Goal: Information Seeking & Learning: Find specific fact

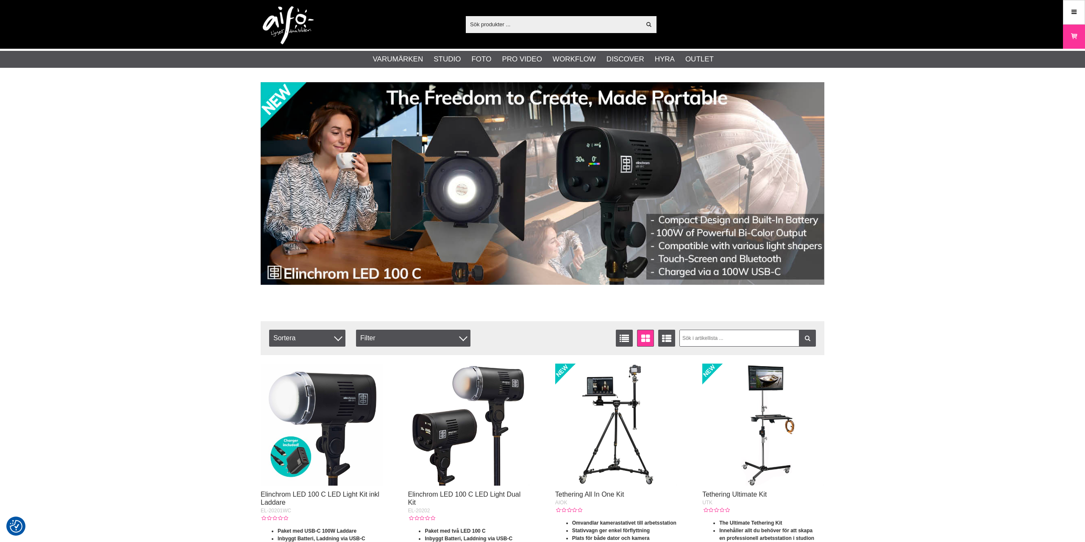
click at [512, 21] on input "text" at bounding box center [553, 24] width 175 height 13
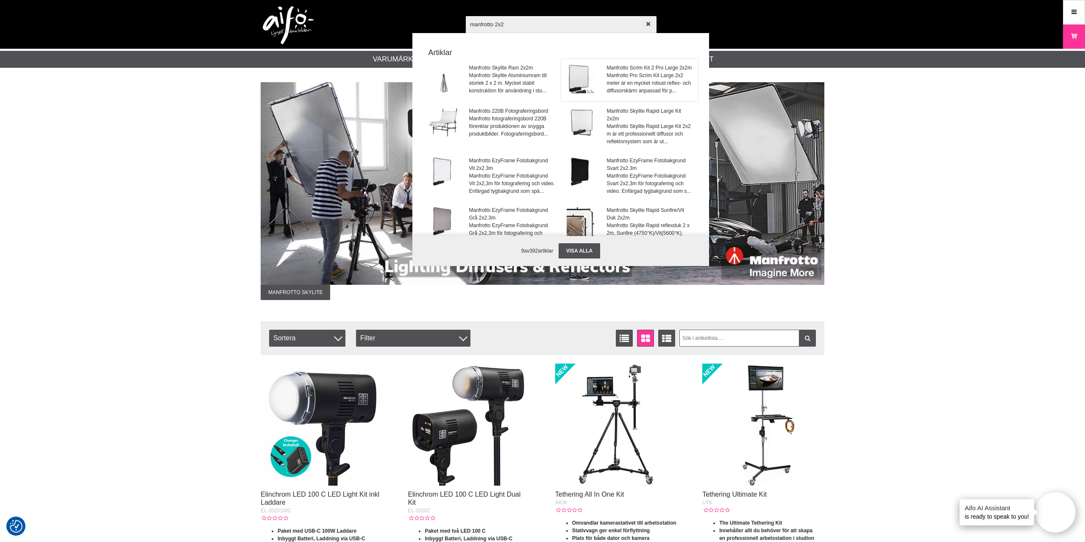
type input "manfrotto 2x2"
click at [630, 72] on span "Manfrotto Pro Scrim Kit Large 2x2 meter är en mycket robust reflex- och diffuso…" at bounding box center [650, 83] width 86 height 23
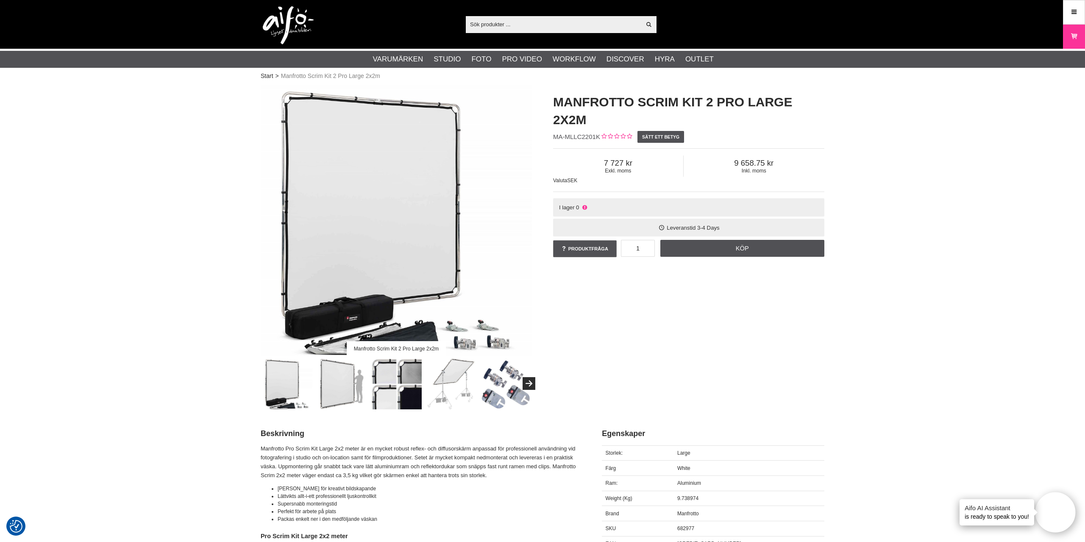
click at [522, 22] on input "text" at bounding box center [553, 24] width 175 height 13
paste input "LA-82243RC"
type input "LA-82243RC"
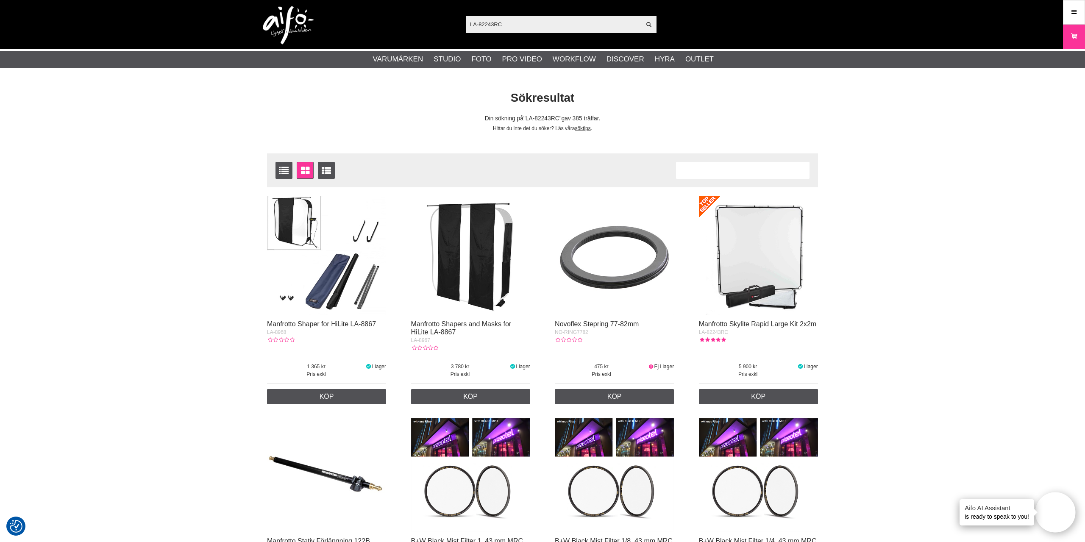
click at [758, 263] on img at bounding box center [758, 255] width 119 height 119
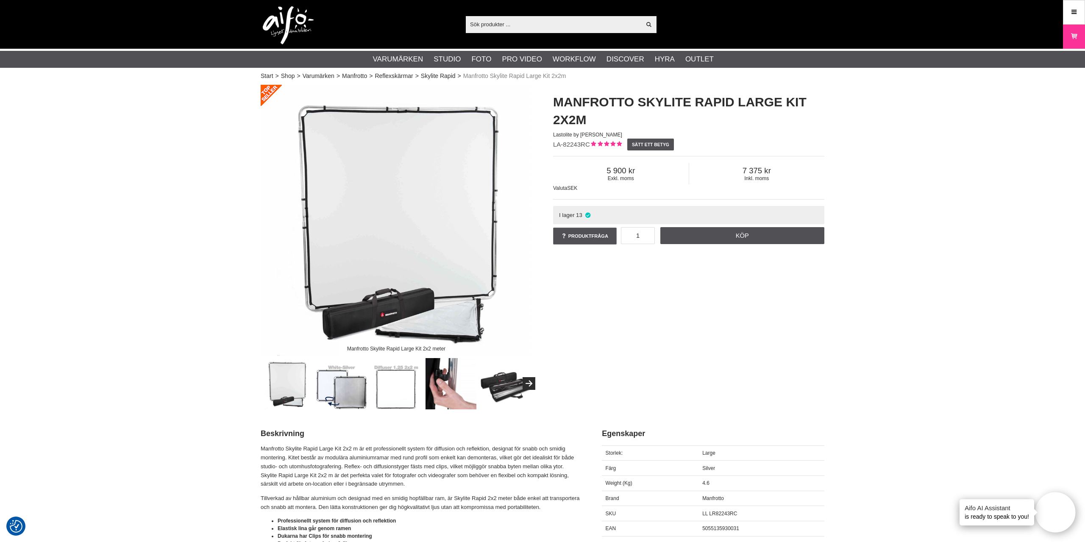
click at [570, 301] on div "Manfrotto Skylite Rapid Large Kit 2x2 meter Manfrotto Skylite Rapid Large Kit 2…" at bounding box center [542, 247] width 585 height 325
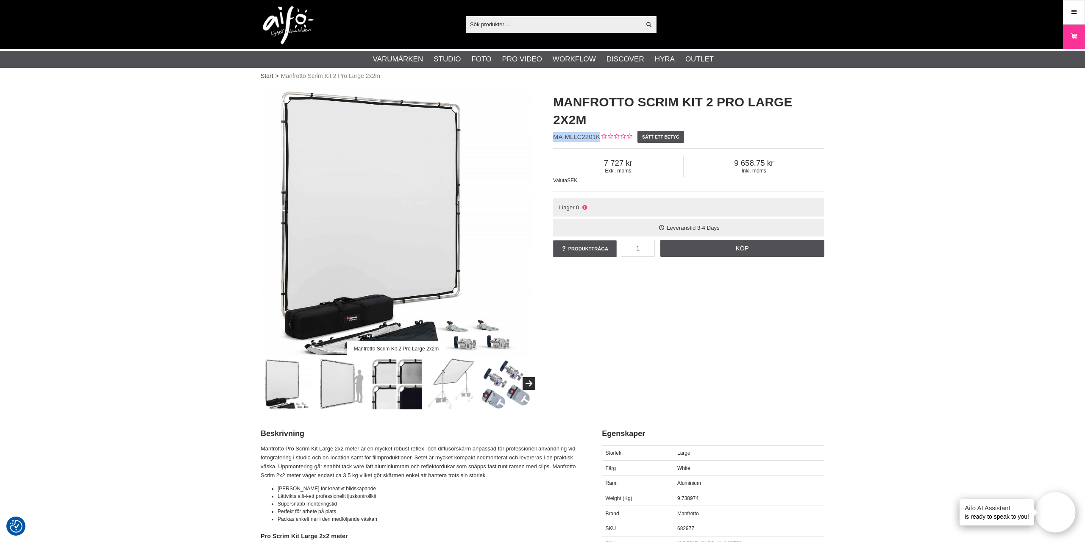
drag, startPoint x: 554, startPoint y: 136, endPoint x: 603, endPoint y: 206, distance: 86.5
click at [600, 138] on div "Manfrotto Scrim Kit 2 Pro Large 2x2m MA-MLLC2201K Sätt ett betyg Exkl. moms 7 7…" at bounding box center [689, 176] width 293 height 183
copy div "MA-MLLC2201K"
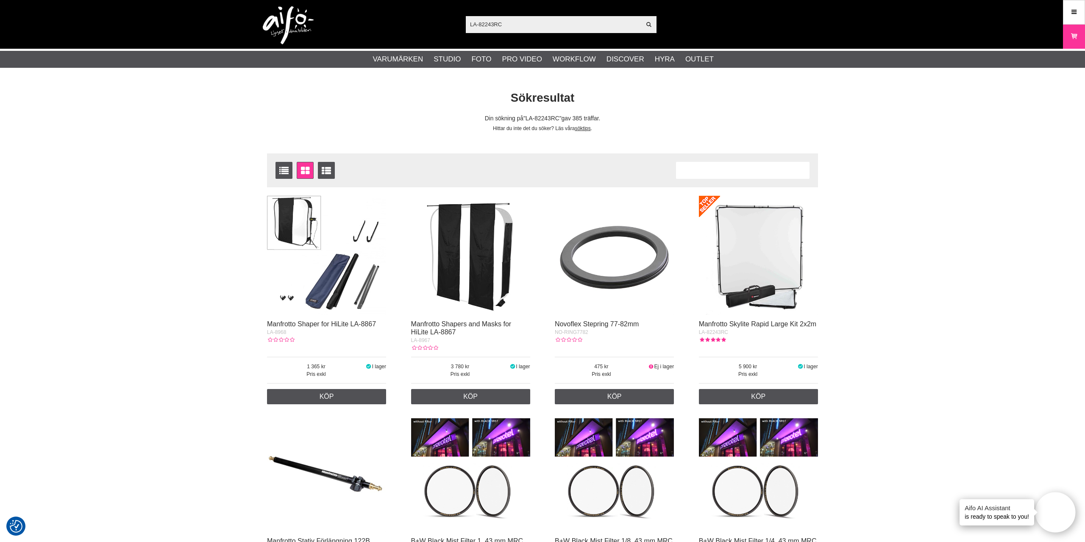
click at [736, 251] on img at bounding box center [758, 255] width 119 height 119
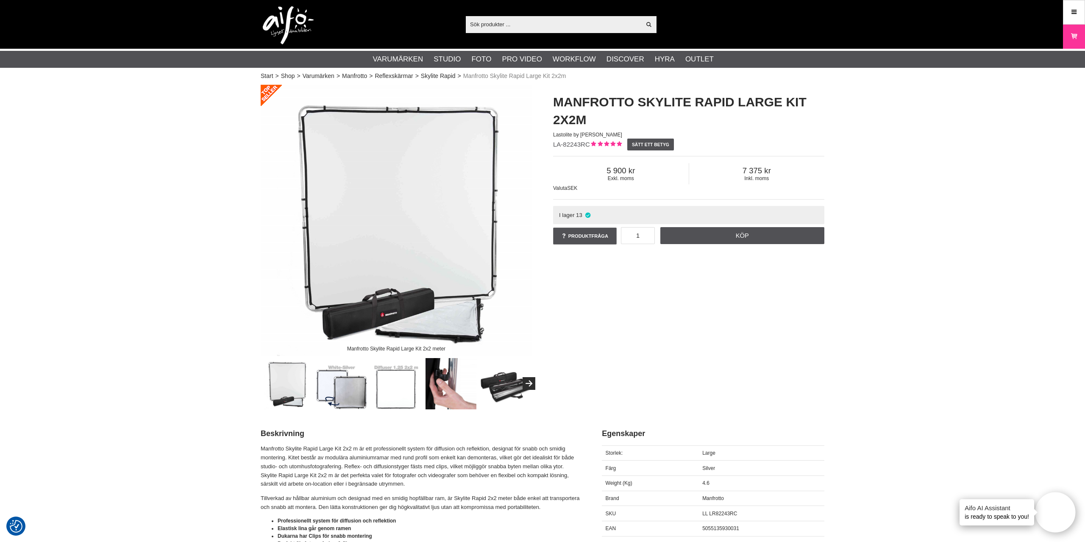
drag, startPoint x: 866, startPoint y: 334, endPoint x: 862, endPoint y: 314, distance: 20.0
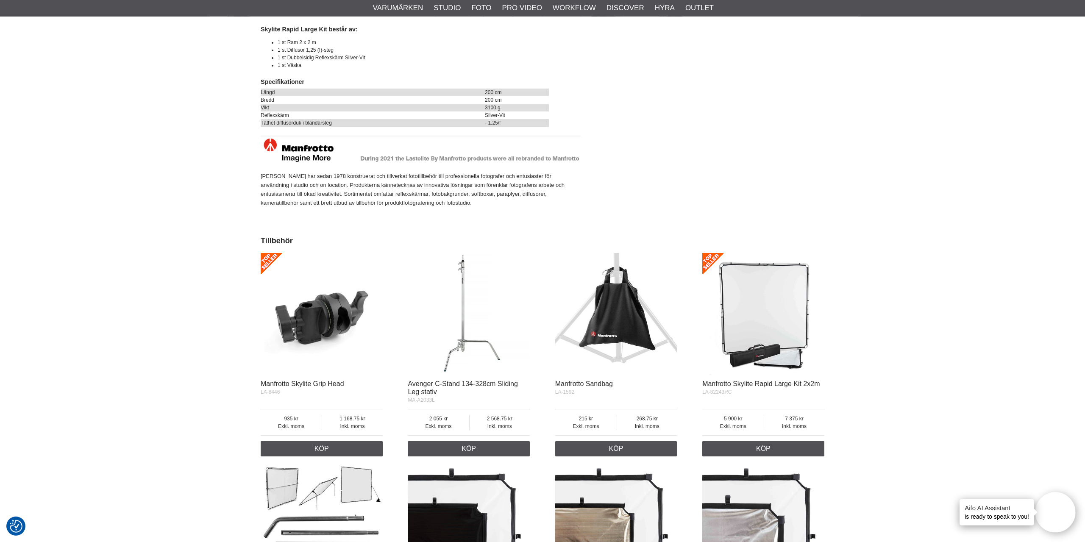
scroll to position [1367, 0]
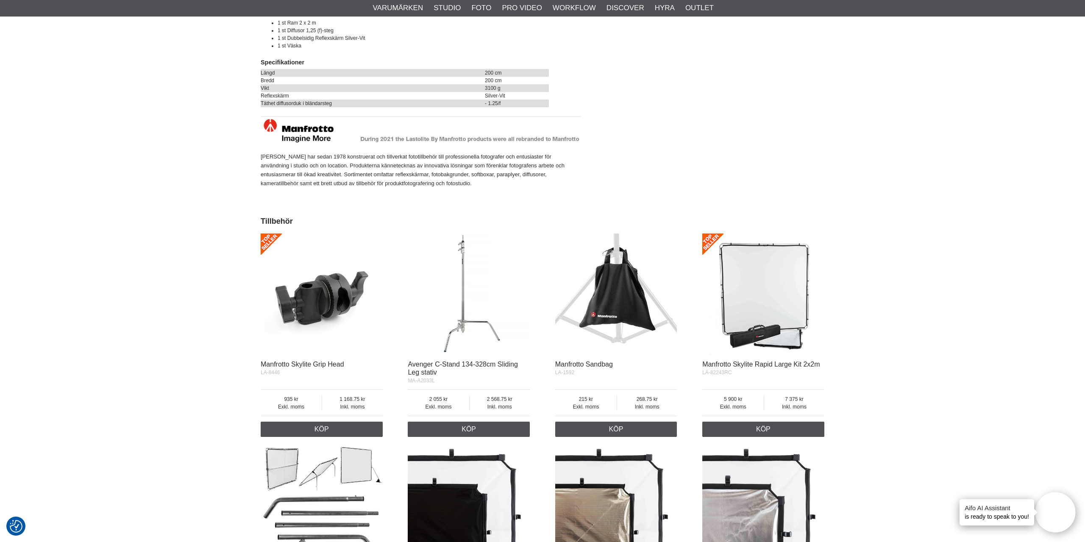
click at [334, 288] on img at bounding box center [322, 295] width 122 height 122
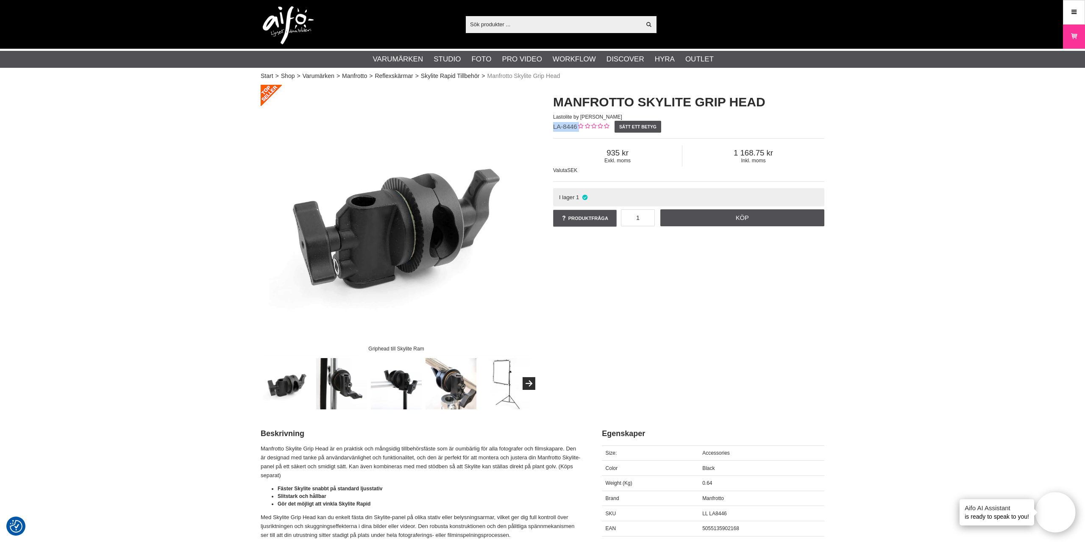
drag, startPoint x: 553, startPoint y: 126, endPoint x: 577, endPoint y: 130, distance: 24.5
click at [577, 130] on div "Manfrotto Skylite Grip Head Lastolite by [PERSON_NAME] LA-8446 Sätt ett betyg E…" at bounding box center [689, 161] width 293 height 152
copy div "LA-8446"
